Goal: Task Accomplishment & Management: Manage account settings

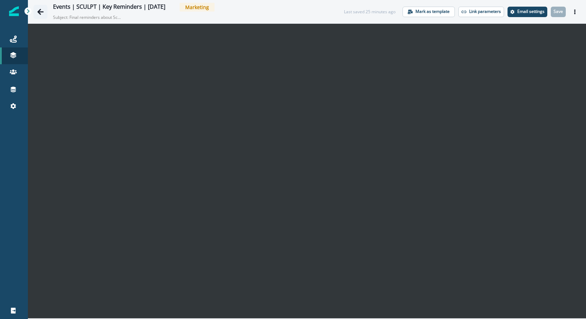
click at [38, 12] on icon "Go back" at bounding box center [40, 12] width 6 height 6
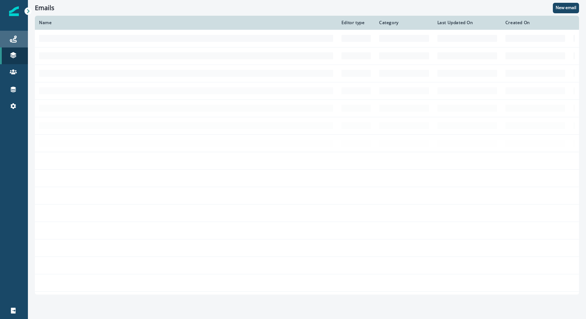
click at [17, 37] on div "Journeys" at bounding box center [14, 39] width 22 height 8
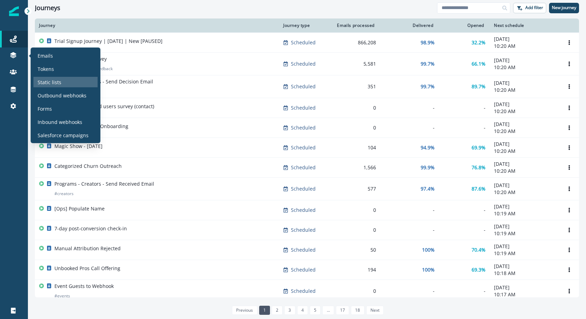
click at [59, 78] on p "Static lists" at bounding box center [50, 81] width 24 height 7
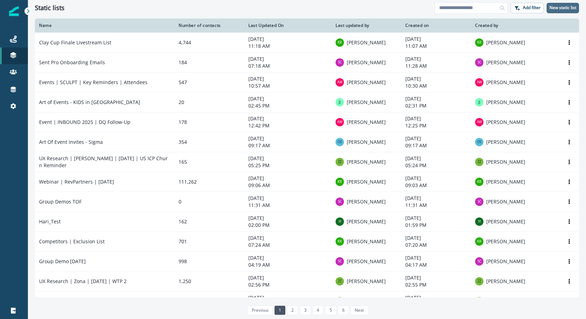
click at [571, 6] on p "New static list" at bounding box center [562, 7] width 27 height 5
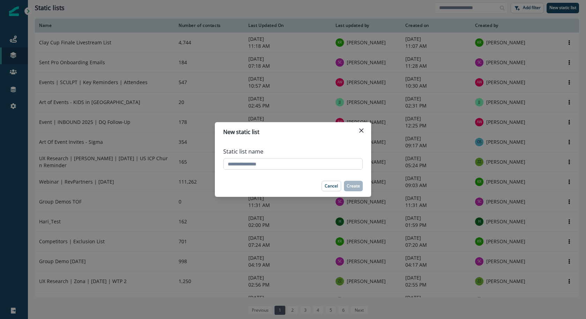
type input "*"
type input "******"
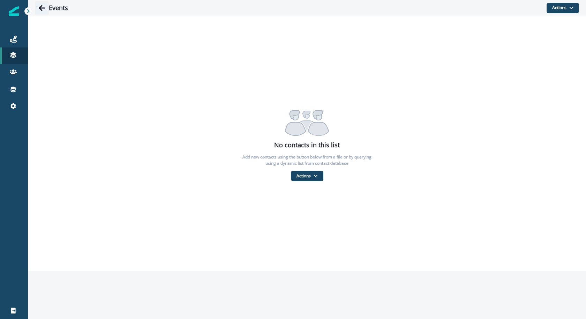
click at [41, 8] on icon "Go back" at bounding box center [42, 8] width 6 height 6
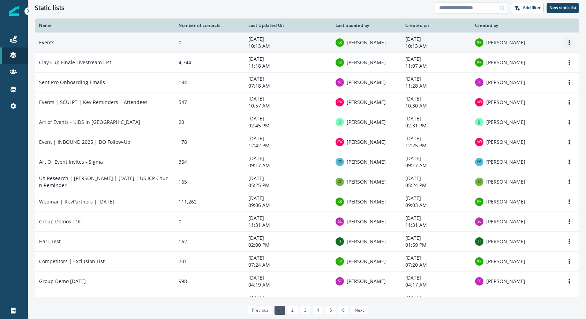
click at [568, 40] on icon "Options" at bounding box center [569, 42] width 5 height 5
click at [552, 54] on button "Rename" at bounding box center [535, 58] width 77 height 11
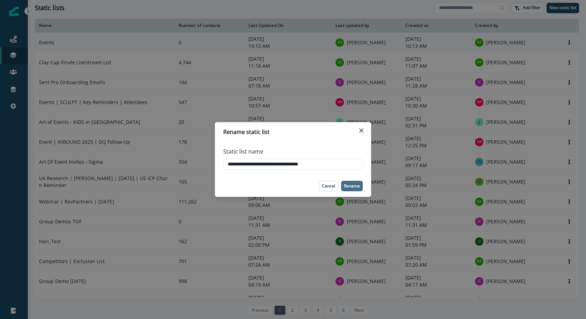
type input "**********"
click at [354, 183] on button "Rename" at bounding box center [352, 186] width 22 height 10
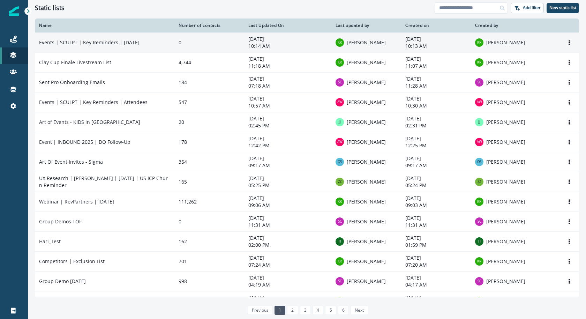
click at [264, 44] on p "10:14 AM" at bounding box center [287, 46] width 79 height 7
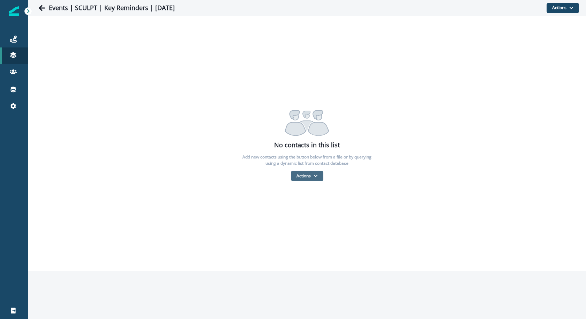
click at [303, 174] on button "Actions" at bounding box center [307, 176] width 32 height 10
click at [311, 203] on button "From a CSV file" at bounding box center [322, 206] width 62 height 12
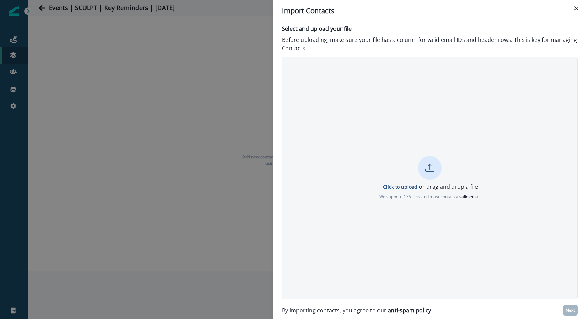
click at [438, 168] on div at bounding box center [430, 168] width 24 height 24
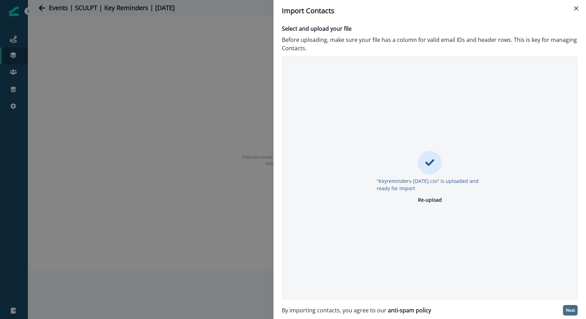
click at [569, 307] on button "Next" at bounding box center [570, 310] width 15 height 10
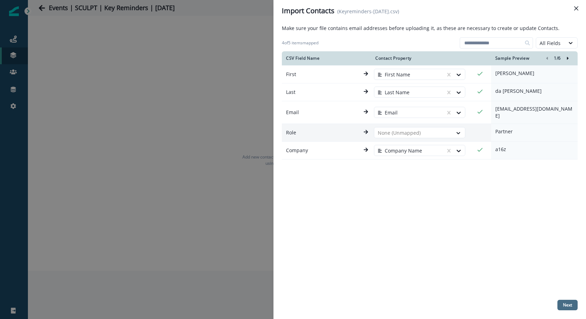
click at [566, 305] on p "Next" at bounding box center [567, 304] width 9 height 5
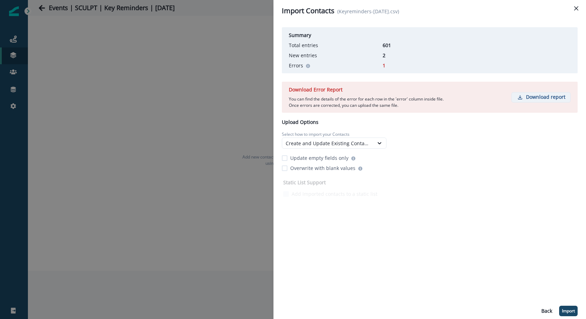
click at [545, 92] on button "Download report" at bounding box center [540, 97] width 59 height 10
click at [336, 156] on p "Update empty fields only" at bounding box center [319, 157] width 58 height 7
click at [567, 312] on p "Import" at bounding box center [568, 310] width 13 height 5
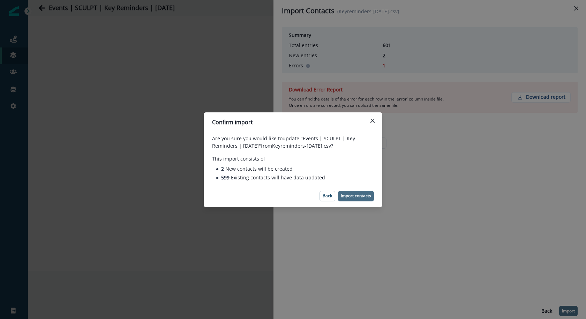
click at [357, 196] on p "Import contacts" at bounding box center [356, 195] width 30 height 5
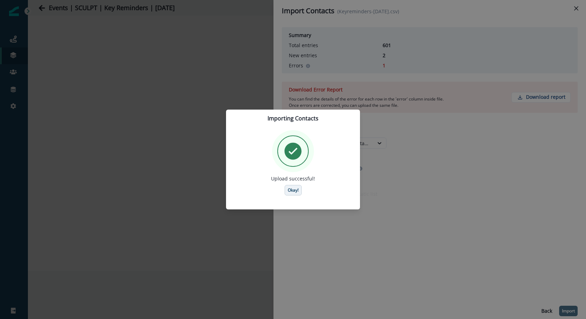
click at [295, 194] on button "Okay!" at bounding box center [293, 190] width 17 height 10
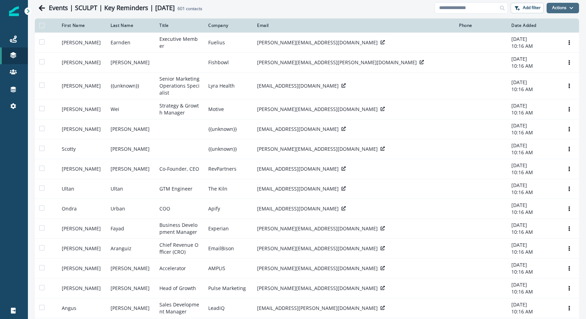
click at [557, 9] on button "Actions" at bounding box center [562, 8] width 32 height 10
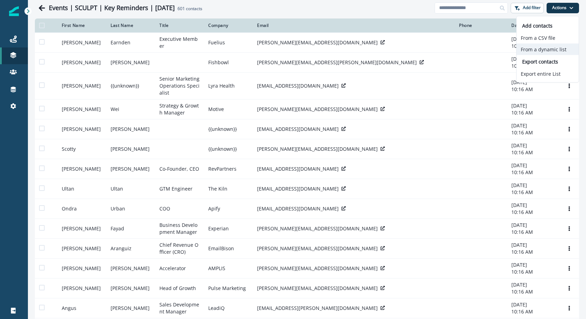
click at [542, 53] on button "From a dynamic list" at bounding box center [547, 50] width 62 height 12
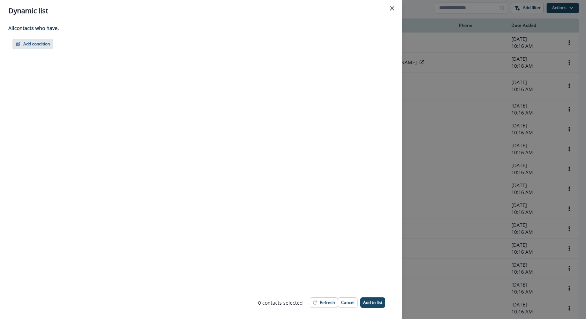
click at [26, 48] on button "Add condition" at bounding box center [33, 44] width 40 height 10
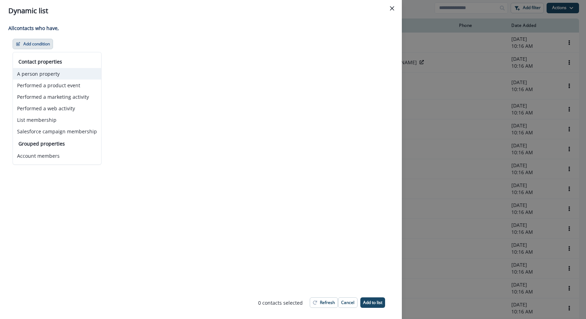
click at [77, 73] on button "A person property" at bounding box center [57, 74] width 88 height 12
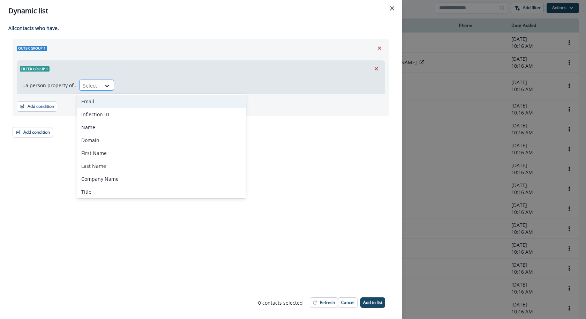
click at [93, 86] on div at bounding box center [90, 85] width 15 height 9
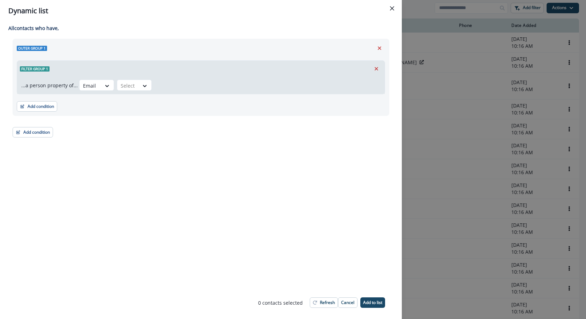
click at [121, 91] on div "...a person property of... Email Select" at bounding box center [201, 85] width 368 height 17
click at [123, 85] on div at bounding box center [128, 85] width 15 height 9
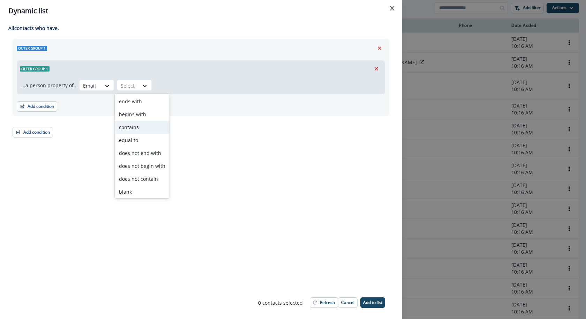
click at [134, 131] on div "contains" at bounding box center [142, 127] width 55 height 13
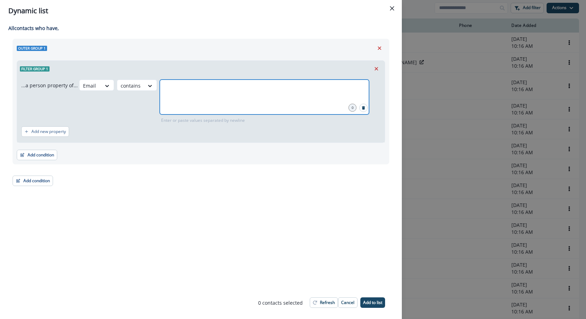
click at [205, 90] on input "text" at bounding box center [264, 88] width 207 height 14
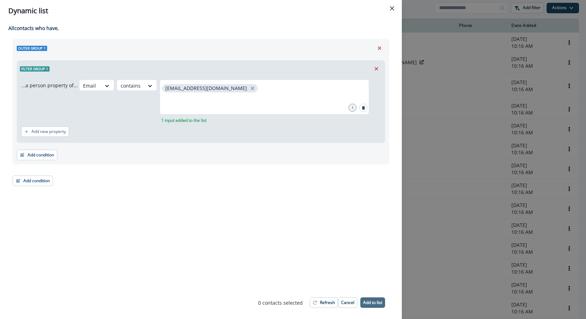
click at [376, 306] on button "Add to list" at bounding box center [372, 302] width 25 height 10
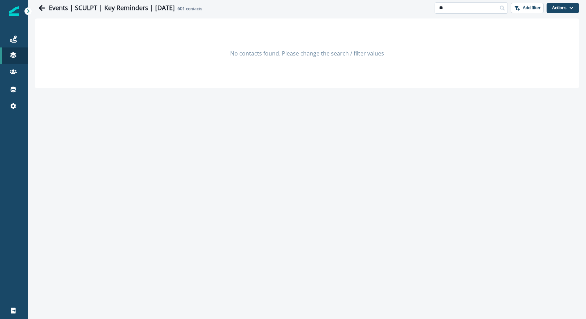
type input "*"
type input "********"
click at [467, 4] on input "********" at bounding box center [471, 7] width 73 height 11
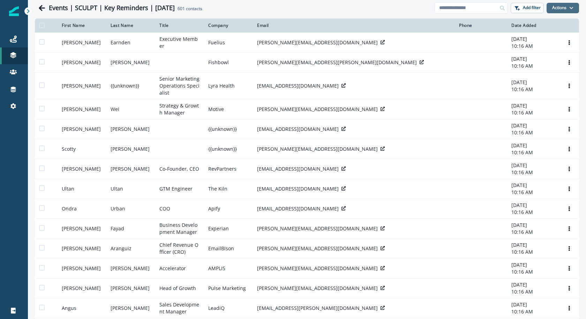
click at [578, 5] on button "Actions" at bounding box center [562, 8] width 32 height 10
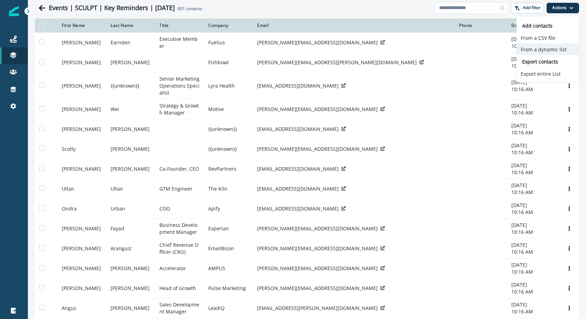
click at [552, 45] on button "From a dynamic list" at bounding box center [547, 50] width 62 height 12
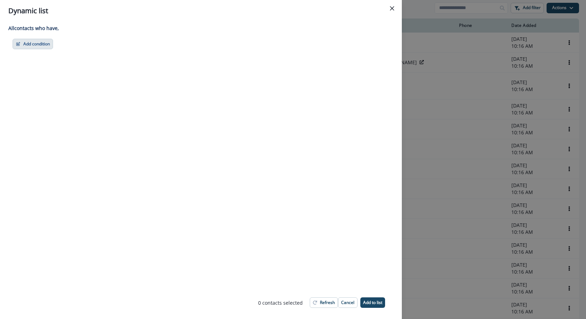
click at [37, 45] on button "Add condition" at bounding box center [33, 44] width 40 height 10
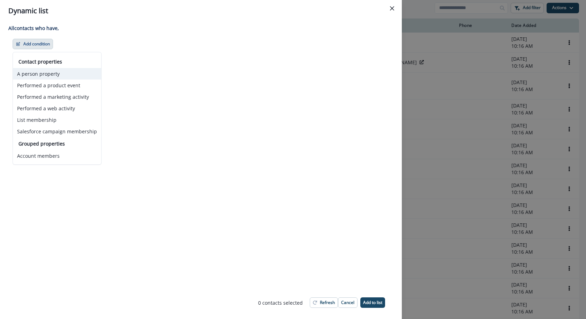
click at [71, 69] on button "A person property" at bounding box center [57, 74] width 88 height 12
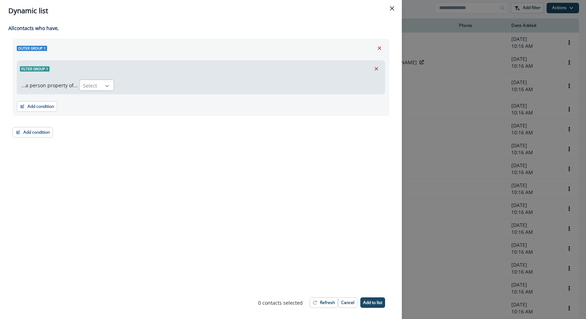
click at [108, 84] on icon at bounding box center [107, 85] width 6 height 7
click at [116, 99] on div "Email" at bounding box center [161, 101] width 169 height 13
click at [131, 87] on div at bounding box center [128, 85] width 15 height 9
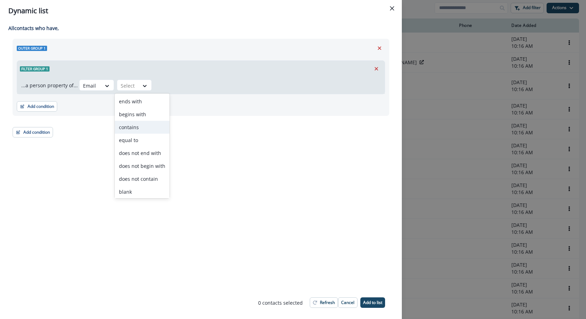
click at [137, 129] on div "contains" at bounding box center [142, 127] width 55 height 13
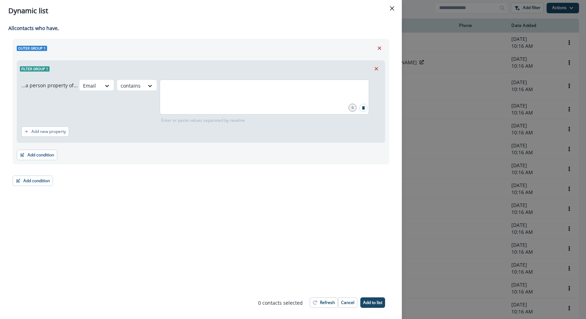
click at [205, 97] on div at bounding box center [264, 97] width 209 height 35
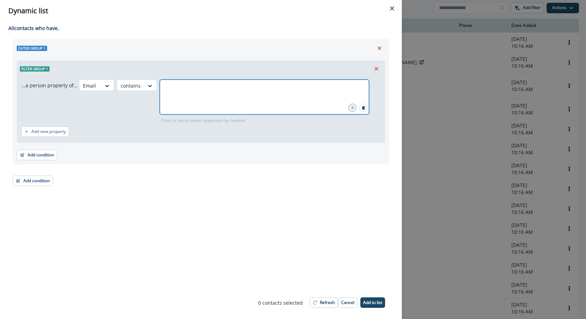
type input "*"
paste input "*"
type input "*"
click at [225, 87] on icon "close" at bounding box center [223, 87] width 3 height 3
type input "**********"
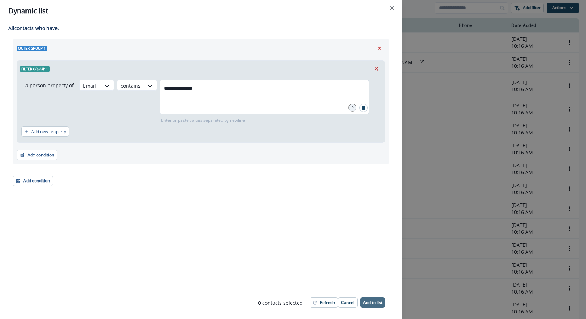
click at [378, 302] on p "Add to list" at bounding box center [372, 302] width 19 height 5
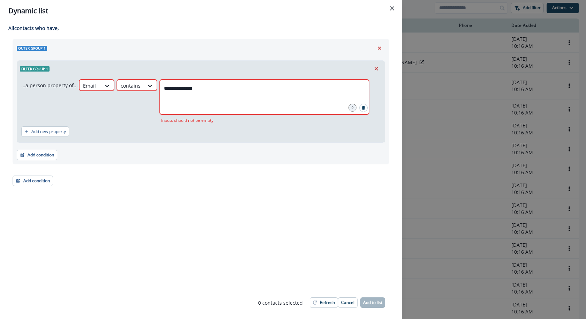
click at [277, 101] on div "**********" at bounding box center [264, 97] width 209 height 35
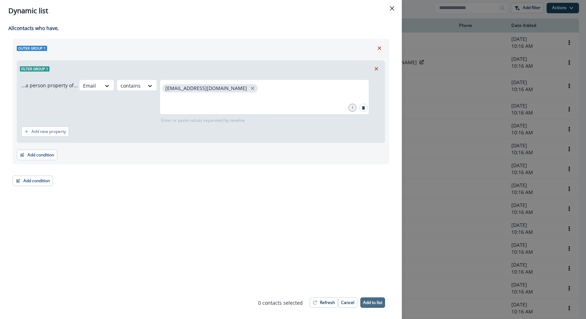
click at [369, 307] on button "Add to list" at bounding box center [372, 302] width 25 height 10
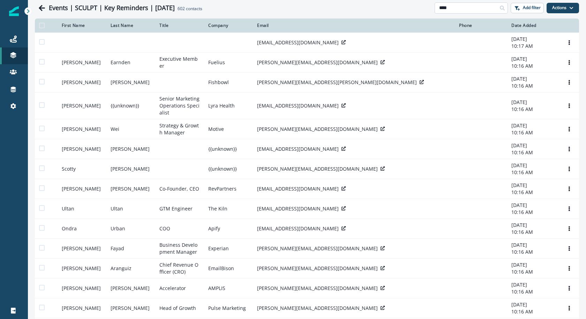
type input "****"
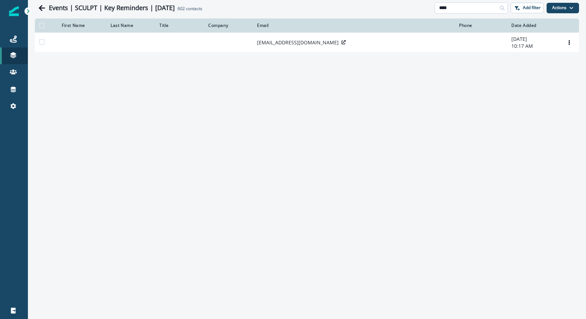
click at [461, 8] on input "****" at bounding box center [471, 7] width 73 height 11
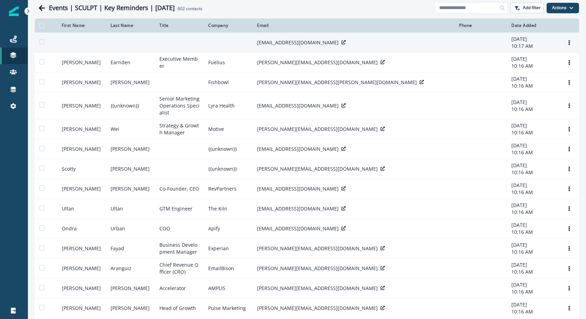
click at [212, 47] on td at bounding box center [228, 42] width 49 height 20
click at [281, 46] on p "[EMAIL_ADDRESS][DOMAIN_NAME]" at bounding box center [298, 42] width 82 height 7
click at [310, 42] on div "[EMAIL_ADDRESS][DOMAIN_NAME]" at bounding box center [354, 42] width 194 height 7
click at [341, 44] on icon at bounding box center [343, 42] width 4 height 4
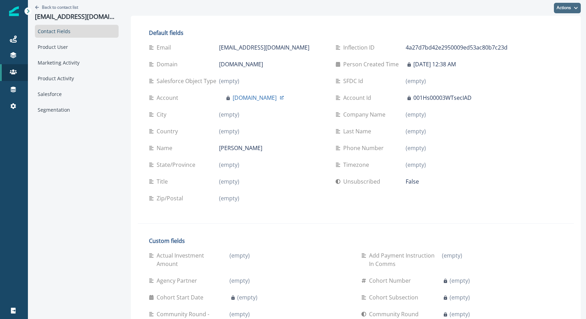
click at [569, 5] on button "Actions" at bounding box center [567, 8] width 27 height 10
click at [551, 24] on button "Edit" at bounding box center [541, 25] width 77 height 13
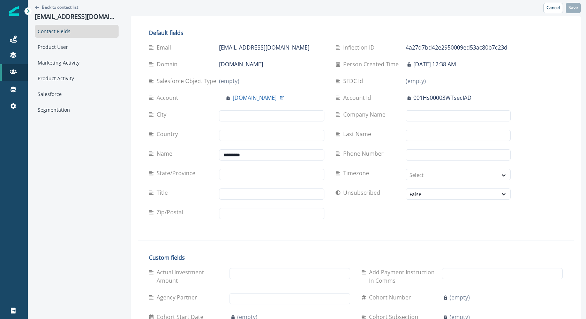
scroll to position [511, 0]
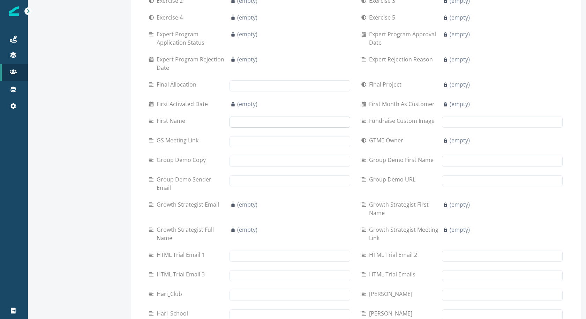
click at [250, 119] on input "text" at bounding box center [289, 121] width 121 height 11
type input "****"
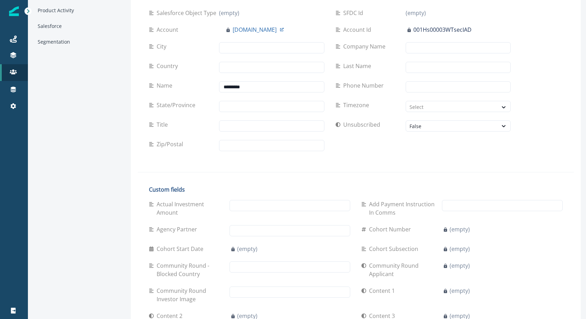
scroll to position [0, 0]
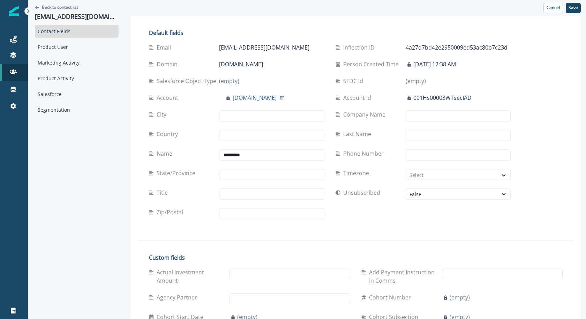
click at [573, 1] on div "Cancel Save" at bounding box center [356, 8] width 450 height 16
click at [573, 8] on p "Save" at bounding box center [572, 7] width 9 height 5
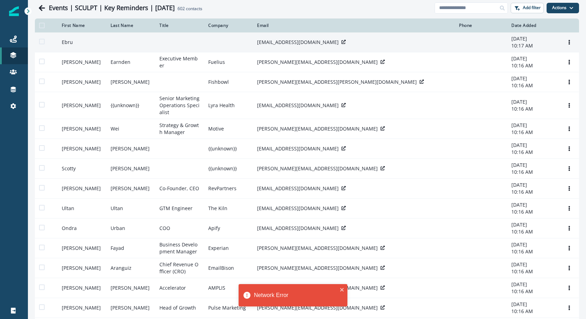
click at [408, 44] on div "[EMAIL_ADDRESS][DOMAIN_NAME]" at bounding box center [354, 42] width 194 height 7
